Goal: Task Accomplishment & Management: Use online tool/utility

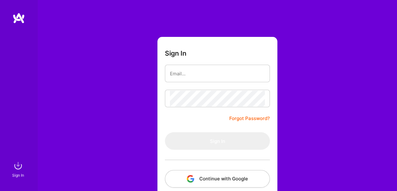
scroll to position [15, 0]
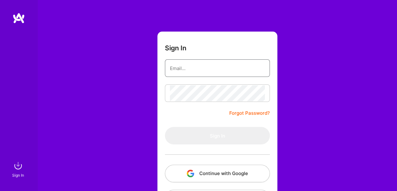
type input "[EMAIL_ADDRESS][DOMAIN_NAME]"
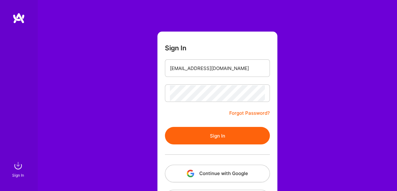
click at [199, 110] on form "Sign In [EMAIL_ADDRESS][DOMAIN_NAME] Forgot Password? Sign In Continue with Goo…" at bounding box center [217, 123] width 120 height 183
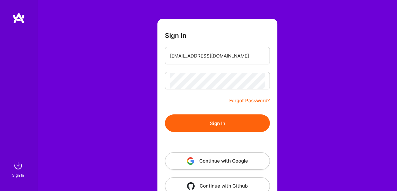
click at [218, 122] on button "Sign In" at bounding box center [217, 122] width 105 height 17
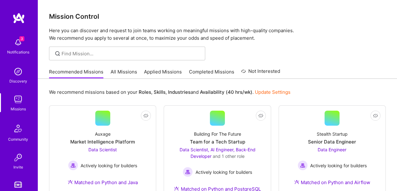
click at [122, 72] on link "All Missions" at bounding box center [123, 73] width 27 height 10
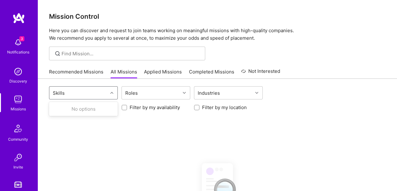
click at [87, 93] on div "Skills" at bounding box center [78, 92] width 58 height 12
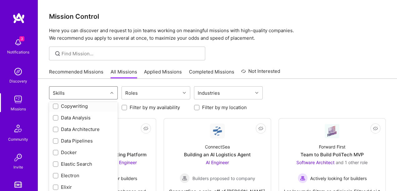
scroll to position [175, 0]
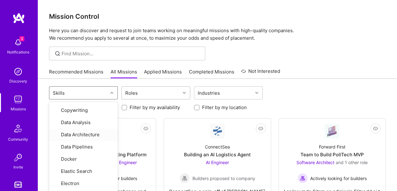
click at [149, 94] on div "Roles" at bounding box center [151, 92] width 58 height 12
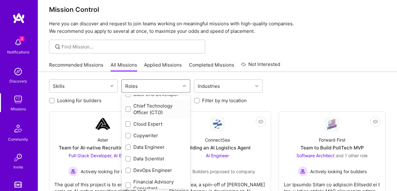
scroll to position [54, 0]
click at [140, 147] on div "Data Engineer" at bounding box center [155, 146] width 61 height 7
checkbox input "true"
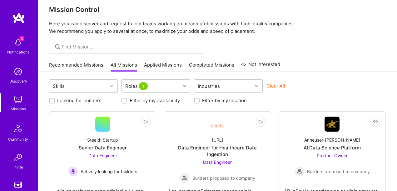
click at [309, 87] on div "Clear All" at bounding box center [300, 88] width 69 height 12
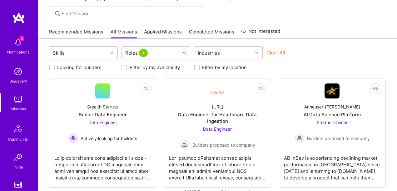
scroll to position [51, 0]
